Goal: Information Seeking & Learning: Learn about a topic

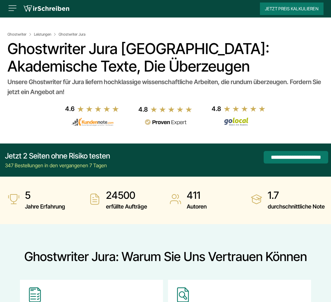
click at [11, 8] on img at bounding box center [12, 8] width 10 height 10
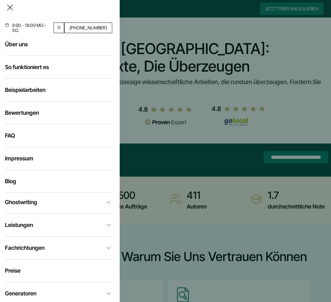
click at [27, 224] on link "Leistungen" at bounding box center [58, 224] width 107 height 7
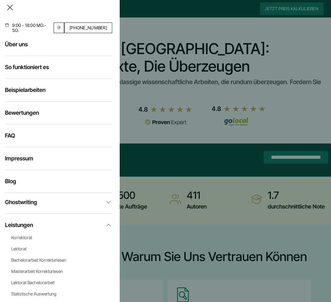
click at [31, 87] on link "Beispielarbeiten" at bounding box center [25, 89] width 41 height 7
click at [93, 202] on link "Ghostwriting" at bounding box center [58, 201] width 107 height 7
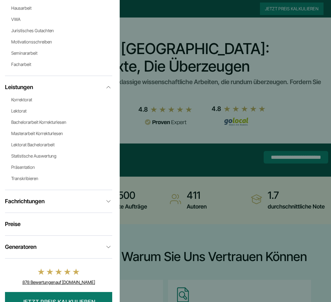
scroll to position [341, 0]
click at [76, 200] on link "Fachrichtungen" at bounding box center [58, 200] width 107 height 7
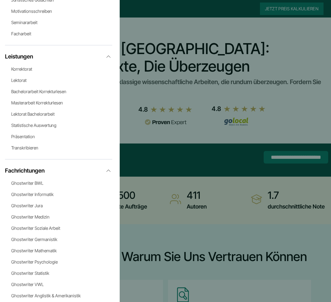
scroll to position [372, 0]
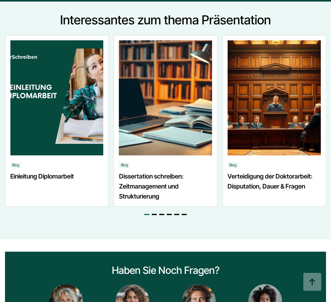
scroll to position [676, 0]
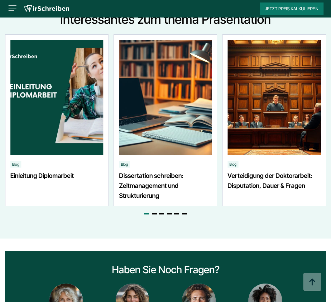
click at [54, 171] on link "Einleitung Diplomarbeit" at bounding box center [56, 185] width 93 height 30
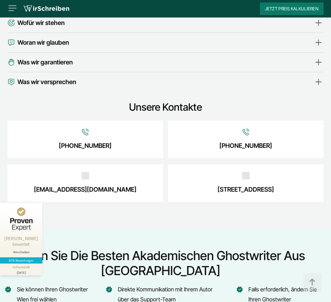
scroll to position [2452, 0]
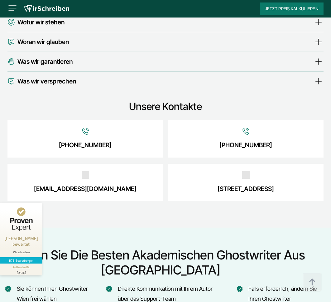
click at [45, 27] on span "Wofür wir stehen" at bounding box center [40, 22] width 47 height 10
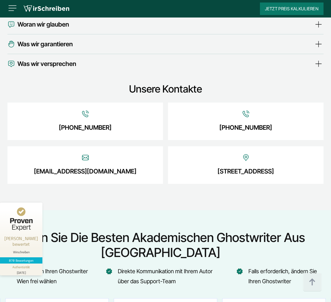
click at [57, 29] on span "Woran wir glauben" at bounding box center [43, 24] width 52 height 10
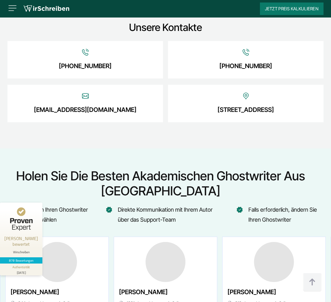
scroll to position [2594, 0]
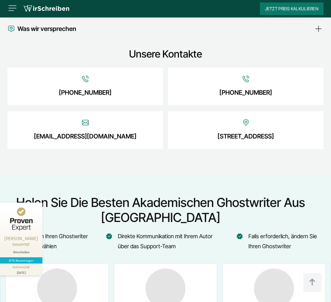
click at [62, 34] on span "Was wir versprechen" at bounding box center [46, 29] width 59 height 10
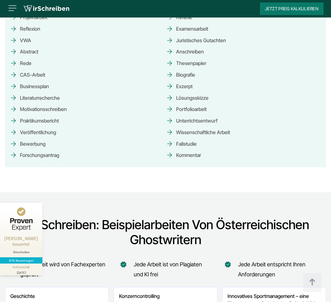
scroll to position [3439, 0]
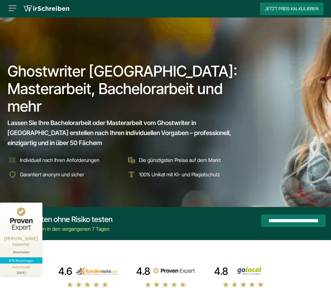
scroll to position [0, 0]
click at [14, 7] on img at bounding box center [12, 8] width 10 height 10
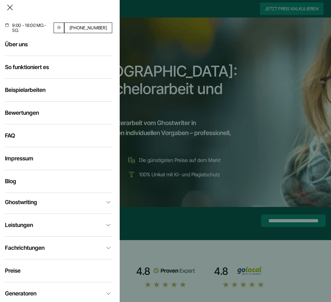
click at [61, 27] on img at bounding box center [58, 28] width 5 height 4
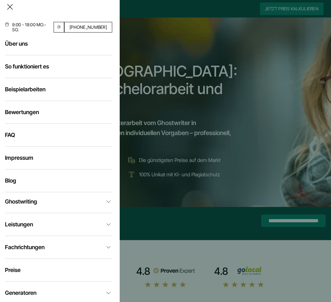
click at [260, 119] on div at bounding box center [165, 151] width 331 height 302
